Goal: Information Seeking & Learning: Learn about a topic

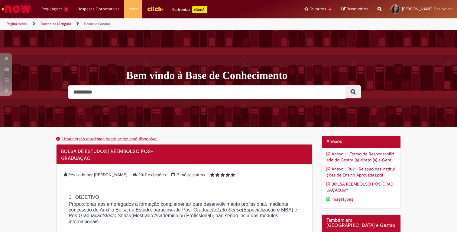
click at [125, 139] on link "Uma versão atualizada deste artigo está disponível." at bounding box center [110, 138] width 96 height 5
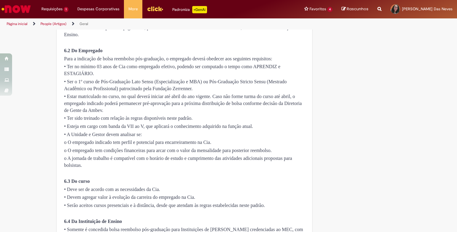
scroll to position [620, 0]
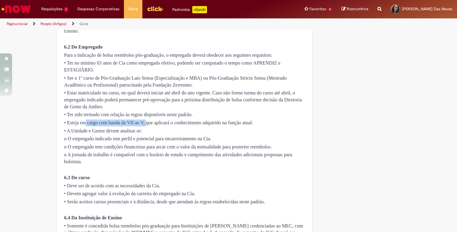
drag, startPoint x: 83, startPoint y: 152, endPoint x: 145, endPoint y: 150, distance: 61.3
click at [145, 125] on span "• Esteja em cargo com banda da VII ao V, que aplicará o conhecimento adquirido …" at bounding box center [158, 122] width 189 height 5
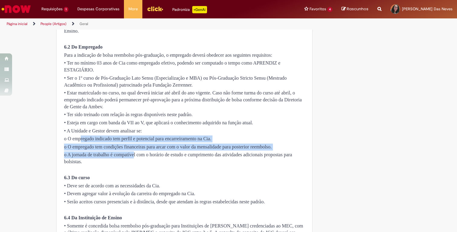
drag, startPoint x: 81, startPoint y: 169, endPoint x: 133, endPoint y: 179, distance: 52.6
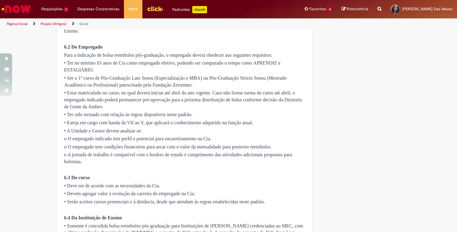
click at [143, 165] on p "o A jornada de trabalho é compatível com o horário de estudo e cumprimento das …" at bounding box center [184, 159] width 240 height 14
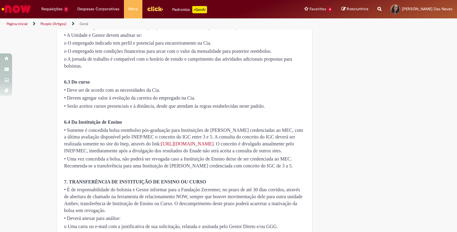
scroll to position [720, 0]
